Goal: Find contact information: Find contact information

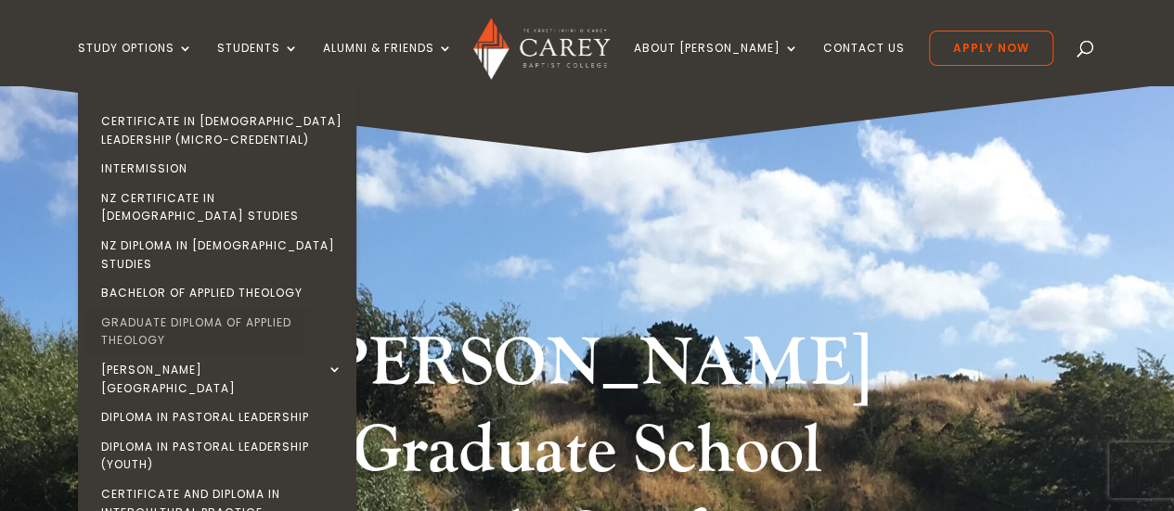
click at [182, 308] on link "Graduate Diploma of Applied Theology" at bounding box center [222, 331] width 278 height 47
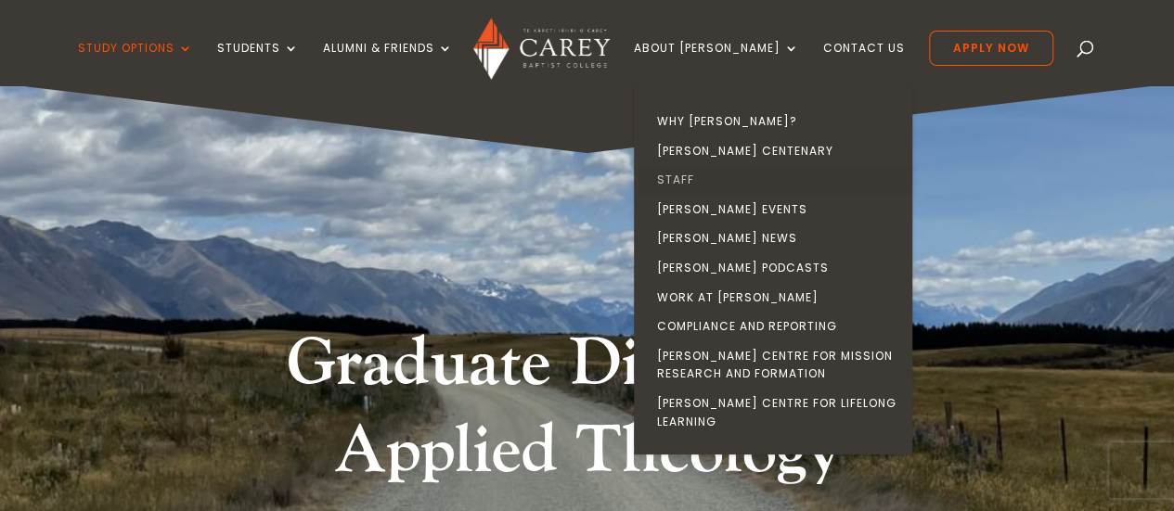
click at [703, 175] on link "Staff" at bounding box center [777, 180] width 278 height 30
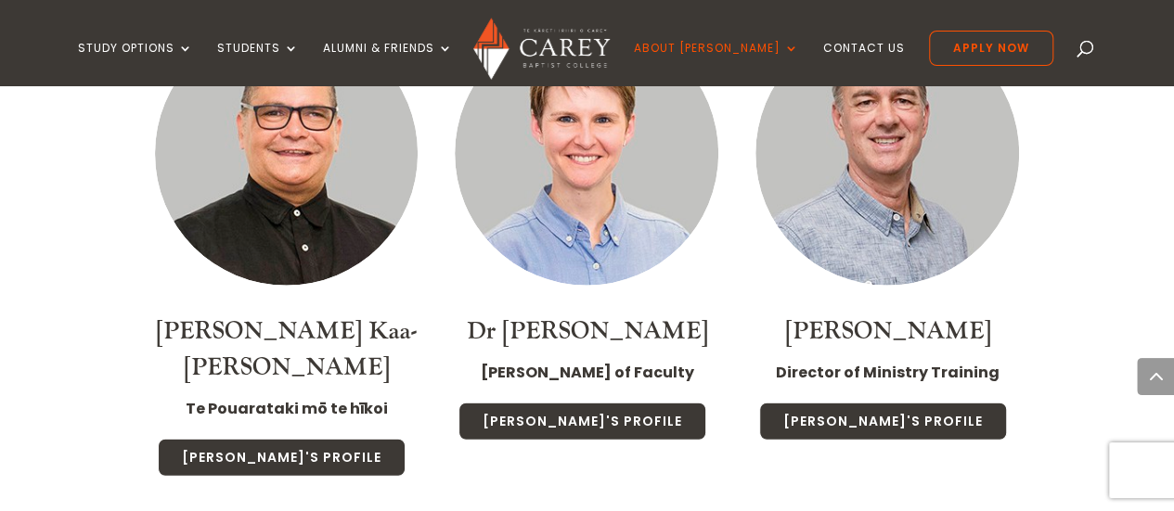
scroll to position [2002, 0]
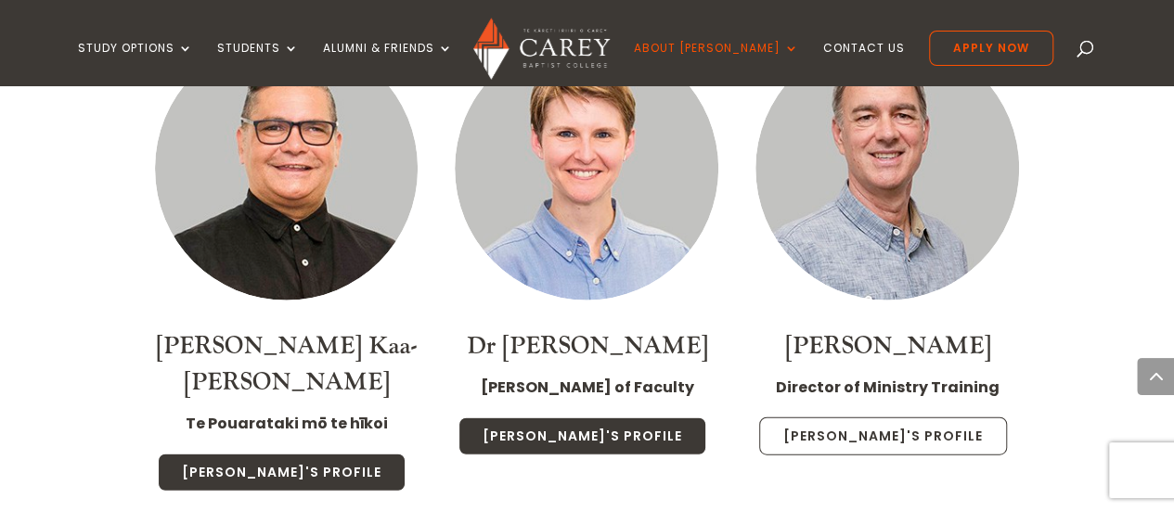
click at [908, 431] on link "Jonny's Profile" at bounding box center [883, 436] width 248 height 39
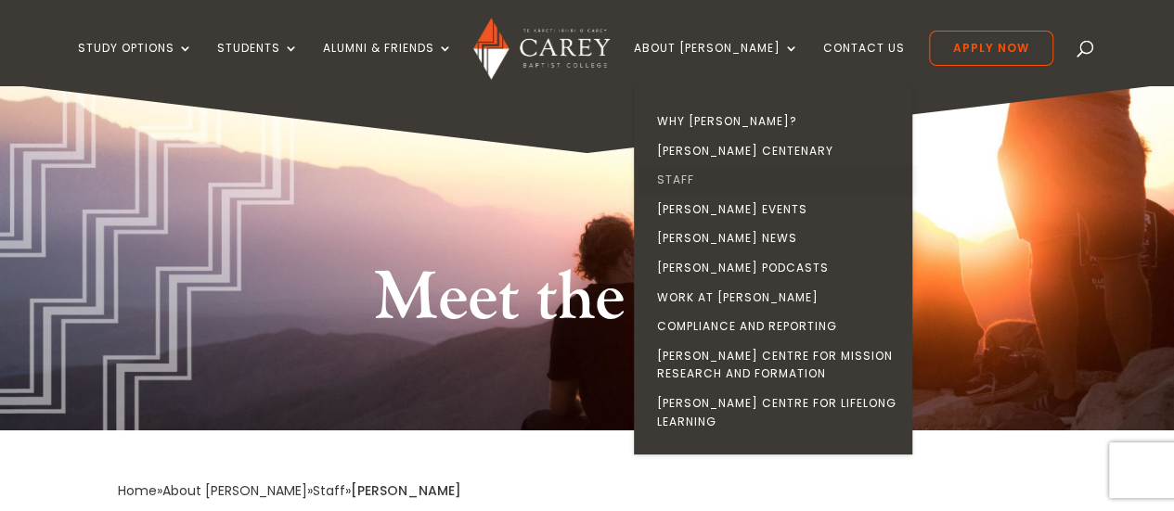
click at [707, 178] on link "Staff" at bounding box center [777, 180] width 278 height 30
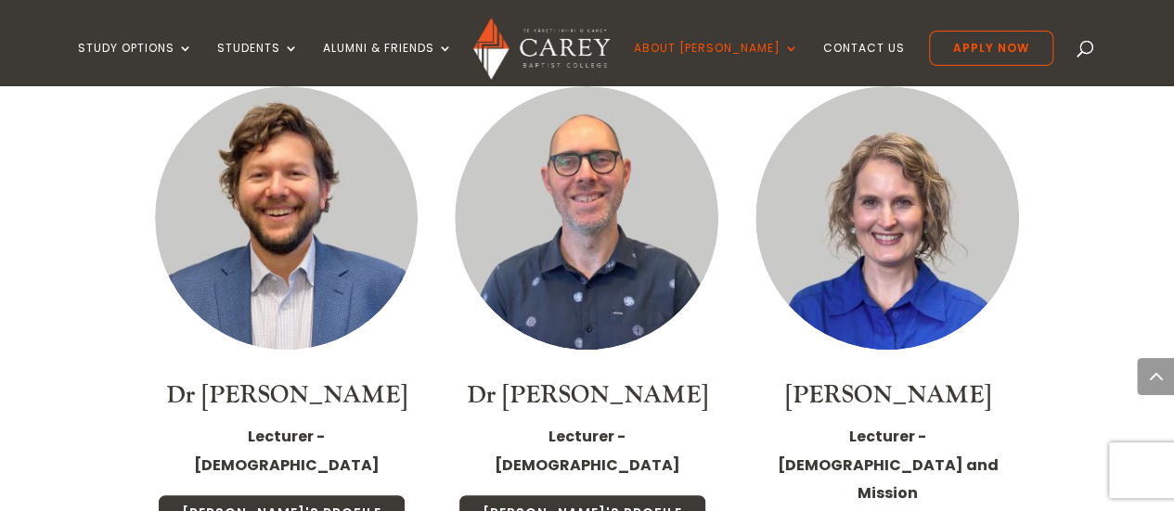
scroll to position [3722, 0]
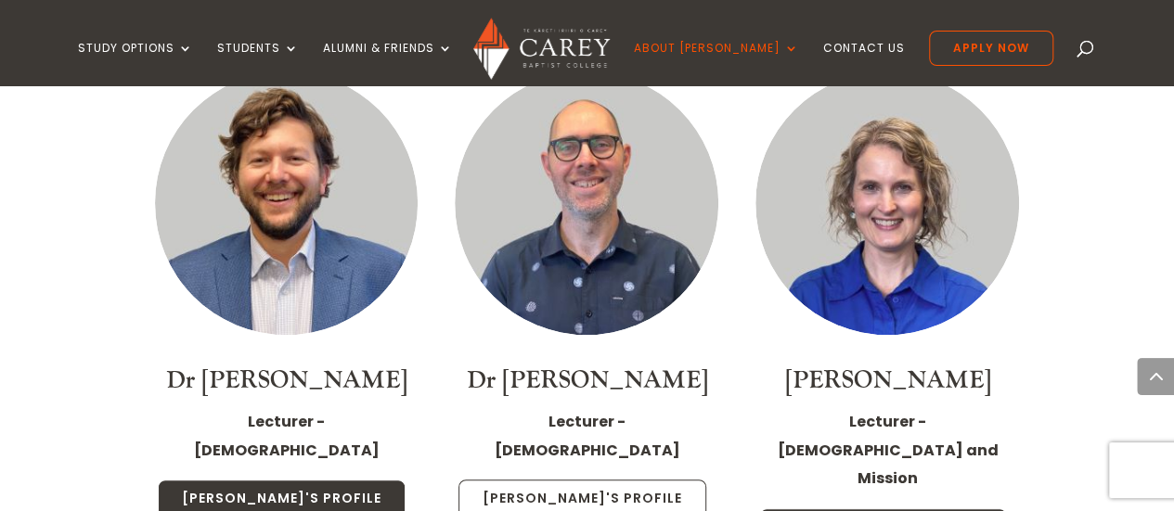
click at [623, 480] on link "[PERSON_NAME]'s Profile" at bounding box center [582, 499] width 248 height 39
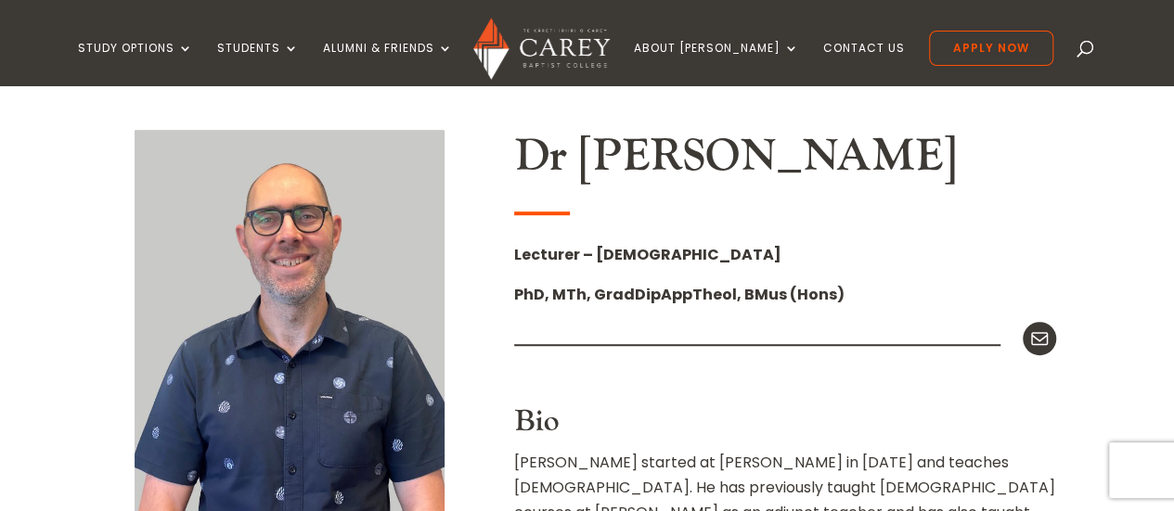
scroll to position [442, 0]
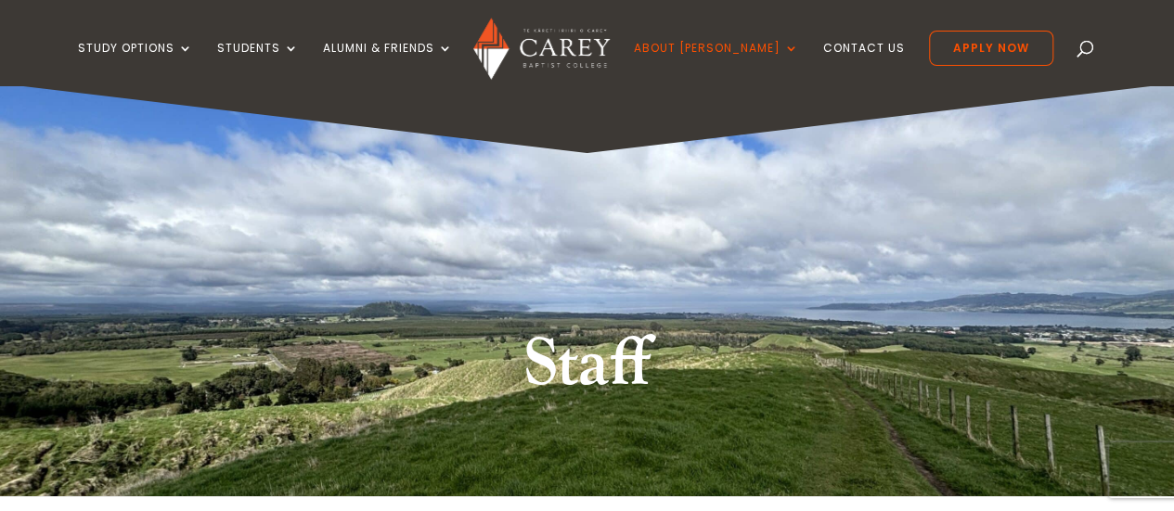
scroll to position [15, 0]
